Goal: Task Accomplishment & Management: Use online tool/utility

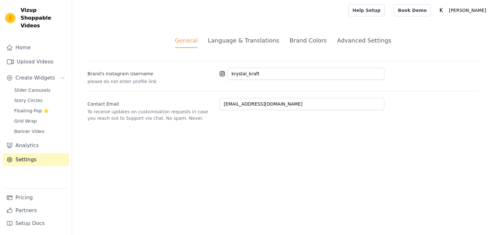
click at [301, 40] on div "Brand Colors" at bounding box center [307, 40] width 37 height 9
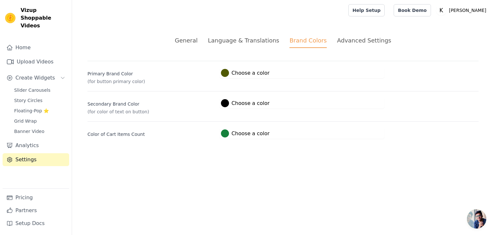
click at [222, 103] on div at bounding box center [225, 103] width 8 height 8
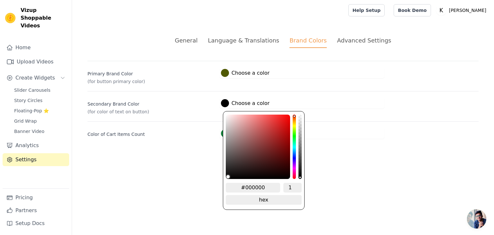
click at [258, 187] on input "#000000" at bounding box center [253, 188] width 55 height 10
type input "#feff0"
type input "#feff00"
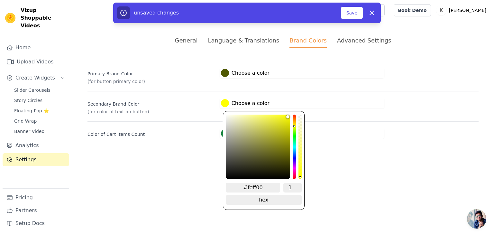
click at [355, 154] on html "Vizup Shoppable Videos Home Upload Videos Create Widgets Slider Carousels Story…" at bounding box center [247, 77] width 494 height 154
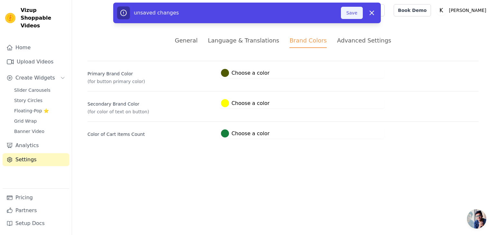
click at [355, 13] on button "Save" at bounding box center [352, 13] width 22 height 12
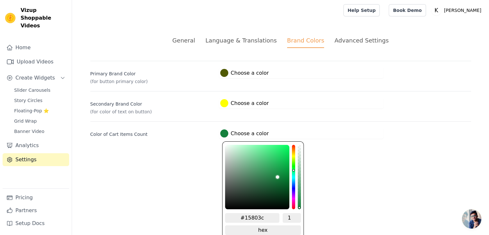
click at [225, 133] on div at bounding box center [224, 133] width 8 height 8
click at [242, 73] on label "#505903 Choose a color" at bounding box center [244, 73] width 49 height 8
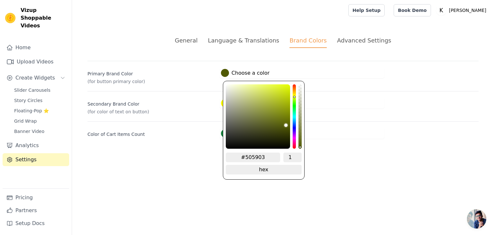
click at [252, 156] on input "#505903" at bounding box center [253, 157] width 55 height 10
click at [199, 154] on html "Vizup Shoppable Videos Home Upload Videos Create Widgets Slider Carousels Story…" at bounding box center [247, 77] width 494 height 154
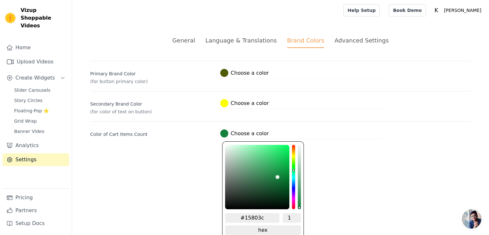
click at [225, 135] on div at bounding box center [224, 133] width 8 height 8
click at [249, 217] on input "#15803c" at bounding box center [252, 218] width 55 height 10
click at [250, 216] on input "#15803c" at bounding box center [252, 218] width 55 height 10
paste input "505903"
type input "#505903"
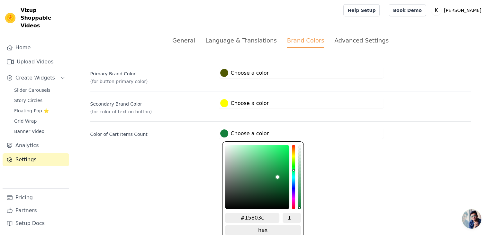
type input "#505903"
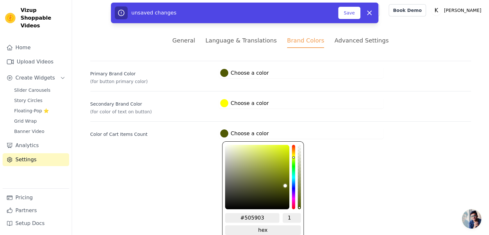
click at [338, 154] on html "Vizup Shoppable Videos Home Upload Videos Create Widgets Slider Carousels Story…" at bounding box center [244, 77] width 489 height 154
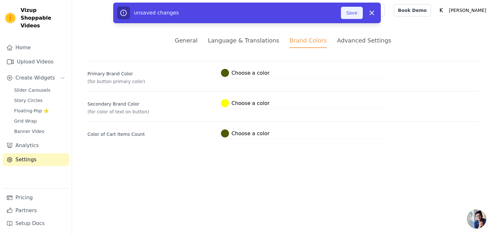
click at [355, 14] on button "Save" at bounding box center [352, 13] width 22 height 12
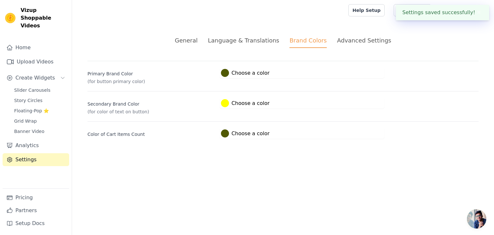
click at [357, 43] on div "Advanced Settings" at bounding box center [364, 40] width 54 height 9
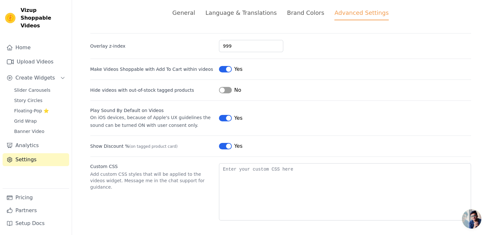
scroll to position [28, 0]
click at [195, 12] on div "General" at bounding box center [183, 12] width 23 height 9
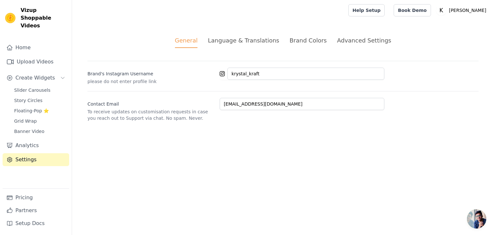
click at [233, 40] on div "Language & Translations" at bounding box center [243, 40] width 71 height 9
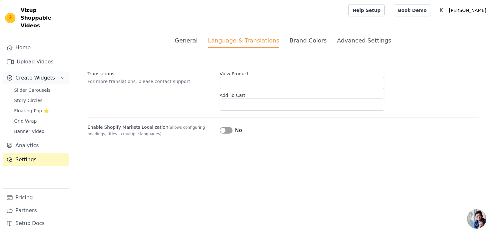
click at [24, 74] on span "Create Widgets" at bounding box center [35, 78] width 40 height 8
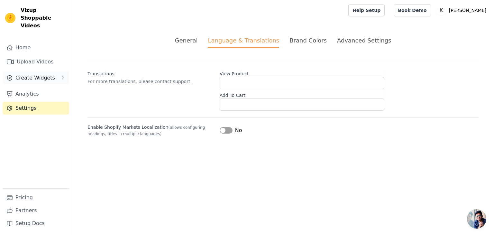
click at [37, 74] on span "Create Widgets" at bounding box center [35, 78] width 40 height 8
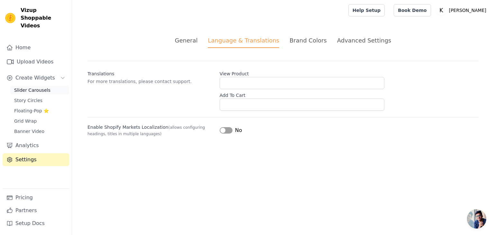
click at [29, 87] on span "Slider Carousels" at bounding box center [32, 90] width 36 height 6
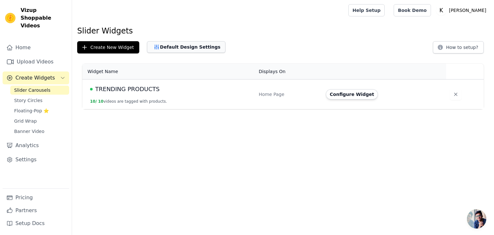
click at [160, 46] on button "Default Design Settings" at bounding box center [186, 47] width 78 height 12
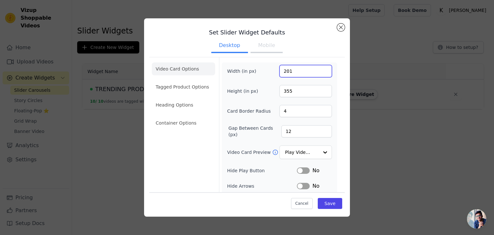
click at [319, 68] on input "201" at bounding box center [305, 71] width 52 height 12
click at [320, 67] on input "202" at bounding box center [305, 71] width 52 height 12
click at [319, 72] on input "201" at bounding box center [305, 71] width 52 height 12
click at [319, 72] on input "200" at bounding box center [305, 71] width 52 height 12
click at [293, 72] on input "200" at bounding box center [305, 71] width 52 height 12
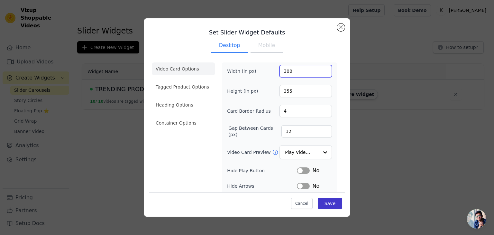
type input "300"
click at [332, 205] on button "Save" at bounding box center [330, 203] width 24 height 11
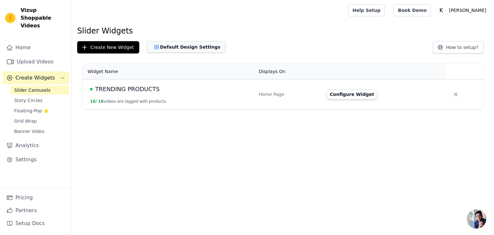
click at [171, 48] on button "Default Design Settings" at bounding box center [186, 47] width 78 height 12
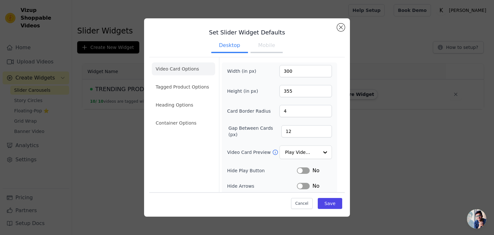
click at [391, 129] on div "Set Slider Widget Defaults Desktop Mobile Video Card Options Tagged Product Opt…" at bounding box center [246, 117] width 473 height 219
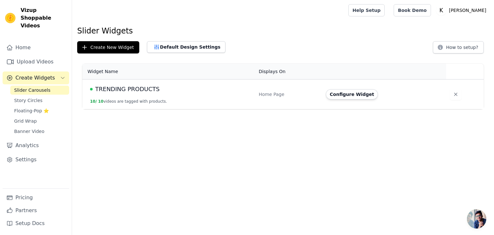
click at [146, 89] on span "TRENDING PRODUCTS" at bounding box center [127, 89] width 64 height 9
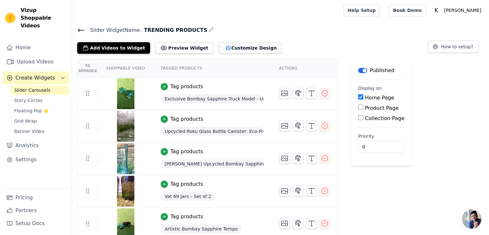
click at [225, 47] on button "Customize Design" at bounding box center [250, 48] width 63 height 12
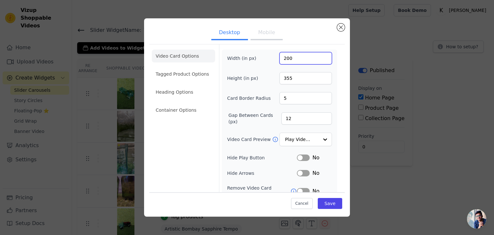
click at [291, 57] on input "200" at bounding box center [305, 58] width 52 height 12
type input "300"
click at [330, 202] on button "Save" at bounding box center [330, 203] width 24 height 11
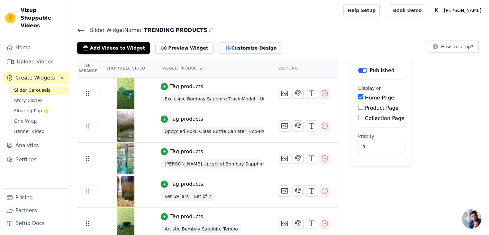
click at [219, 48] on button "Customize Design" at bounding box center [250, 48] width 63 height 12
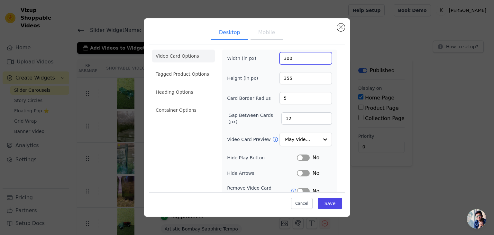
click at [296, 63] on input "300" at bounding box center [305, 58] width 52 height 12
type input "200"
click at [322, 201] on button "Save" at bounding box center [330, 203] width 24 height 11
